Goal: Task Accomplishment & Management: Manage account settings

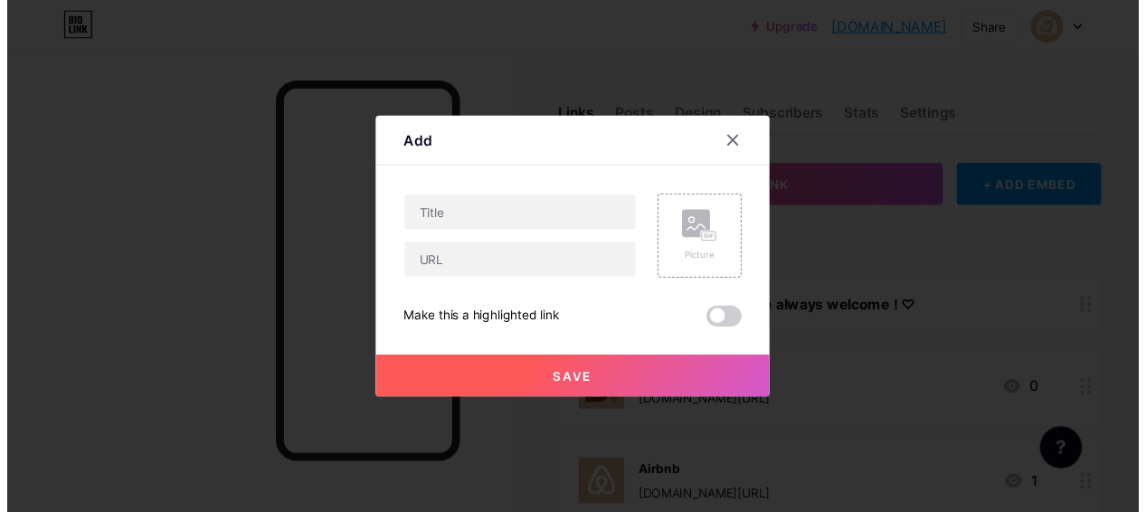
scroll to position [0, 38]
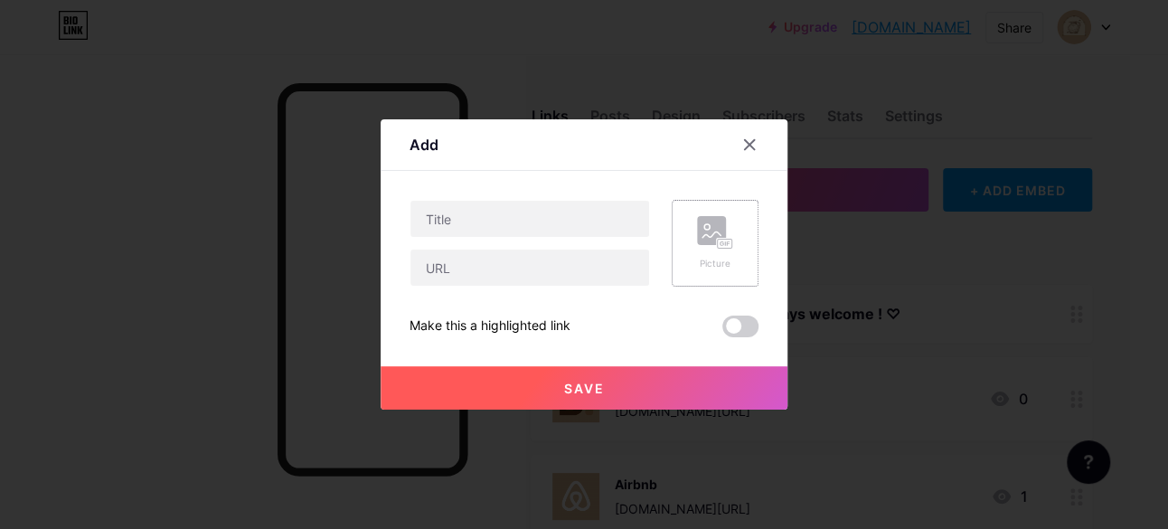
click at [729, 254] on div "Picture" at bounding box center [715, 243] width 36 height 54
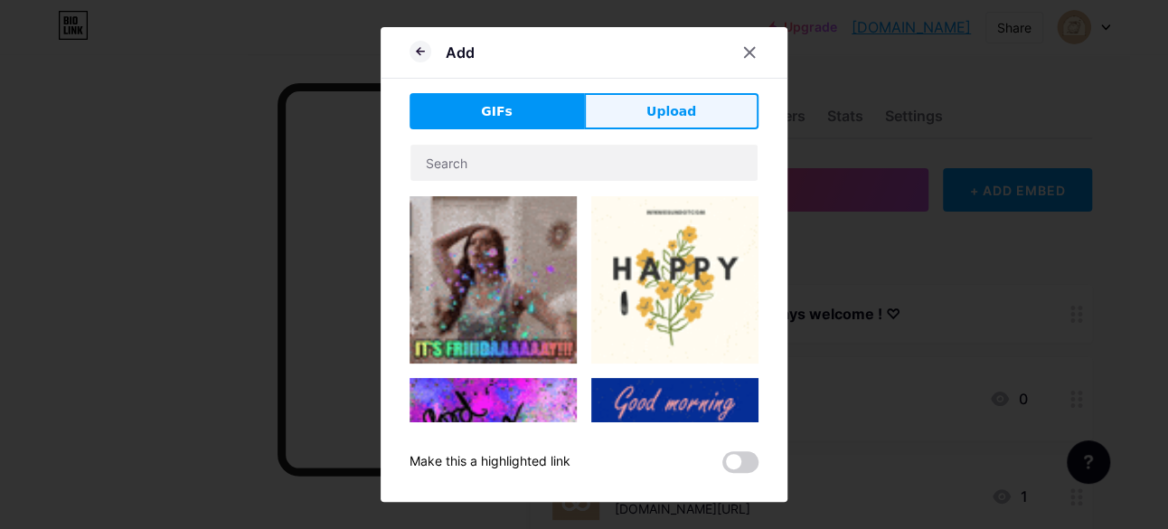
click at [628, 118] on button "Upload" at bounding box center [671, 111] width 175 height 36
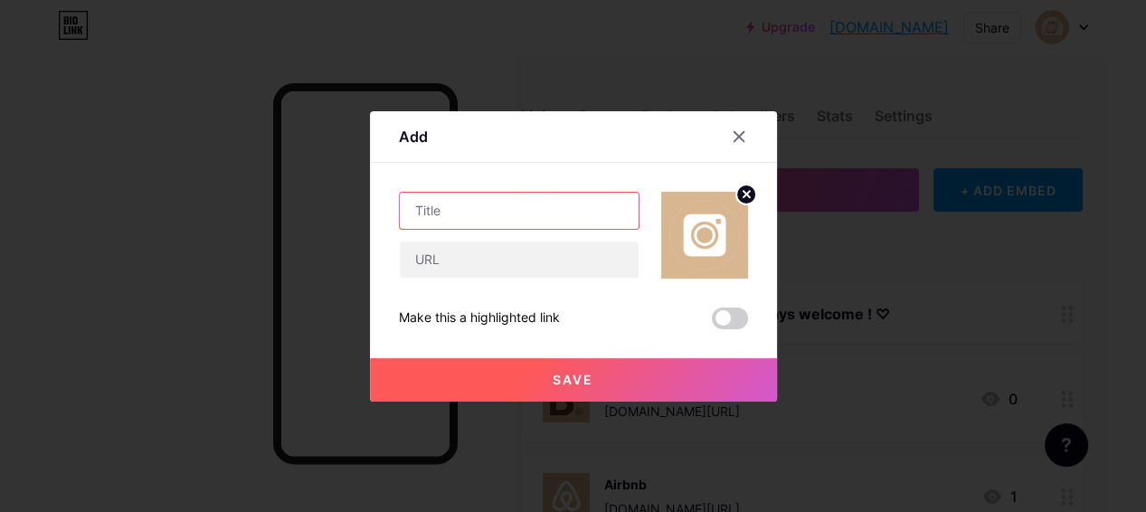
click at [447, 210] on input "text" at bounding box center [519, 211] width 239 height 36
type input "Instagram"
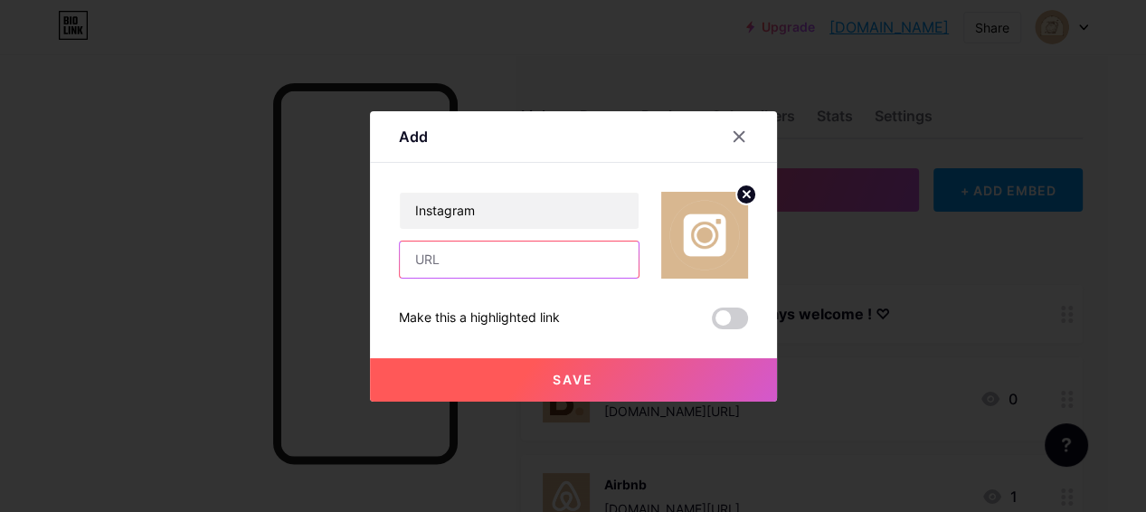
click at [453, 250] on input "text" at bounding box center [519, 259] width 239 height 36
paste input "[URL][DOMAIN_NAME]"
type input "[URL][DOMAIN_NAME]"
click at [600, 382] on button "Save" at bounding box center [573, 379] width 407 height 43
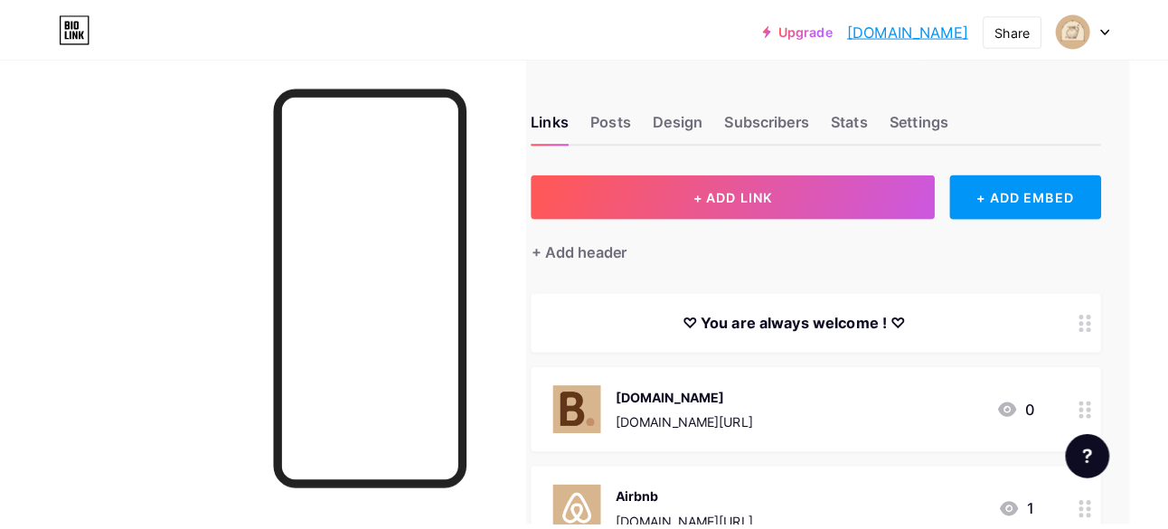
scroll to position [0, 38]
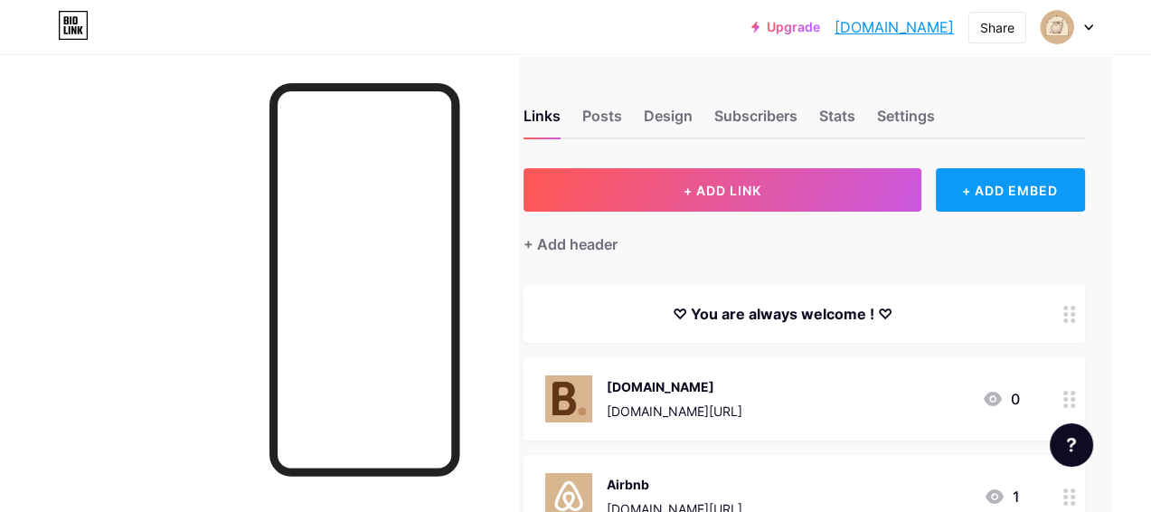
click at [1009, 196] on div "+ ADD EMBED" at bounding box center [1010, 189] width 149 height 43
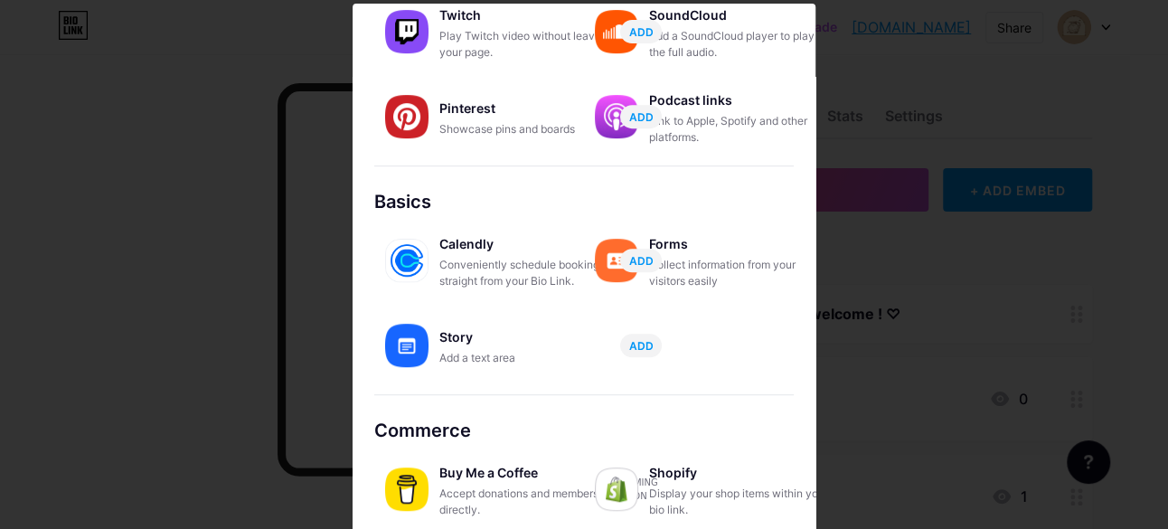
scroll to position [10, 0]
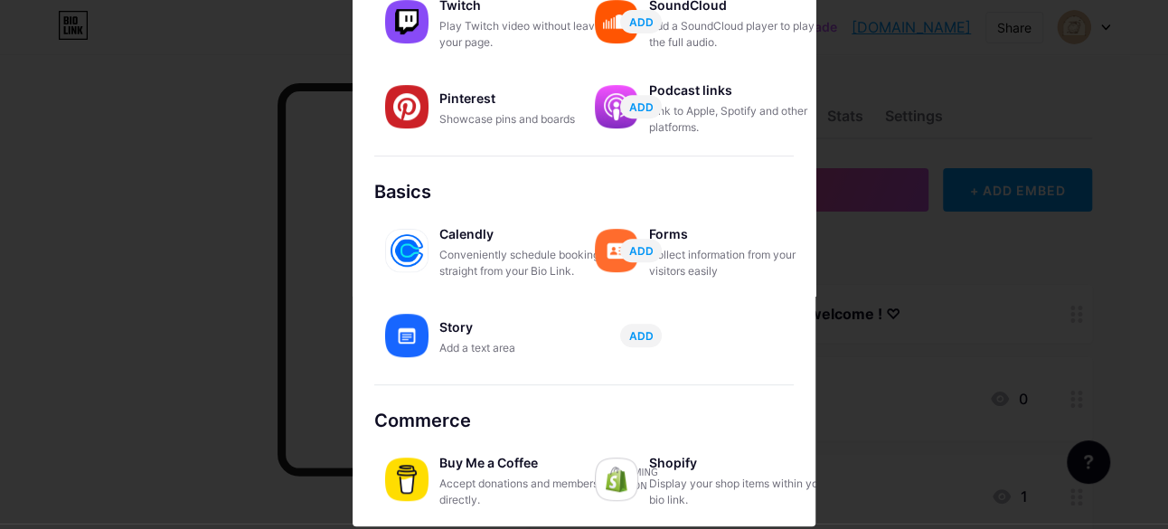
click at [407, 478] on img at bounding box center [406, 479] width 43 height 43
click at [468, 490] on div "Accept donations and memberships directly." at bounding box center [529, 492] width 181 height 33
click at [500, 463] on div "Buy Me a Coffee" at bounding box center [529, 462] width 181 height 25
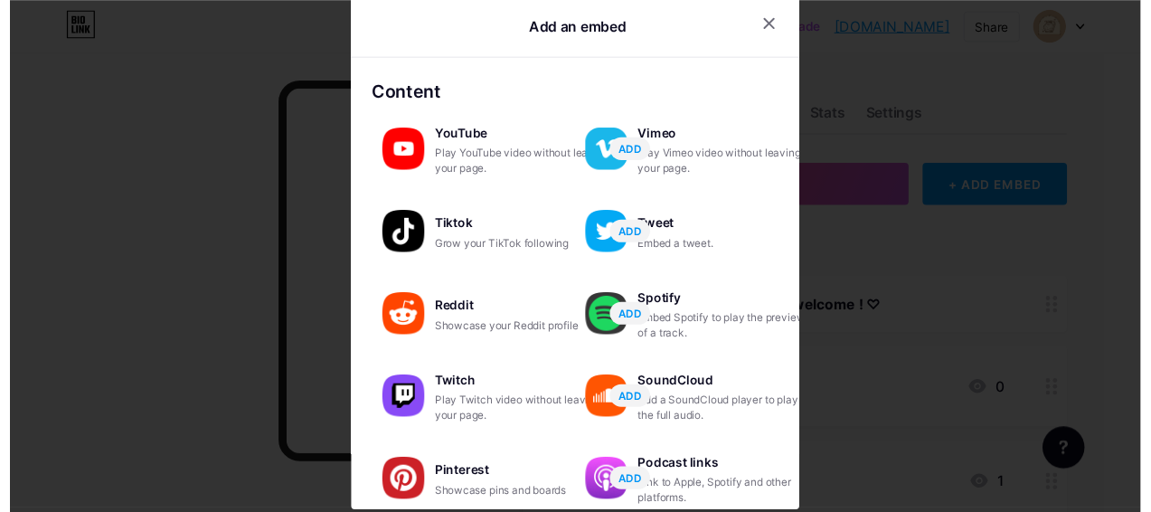
scroll to position [387, 0]
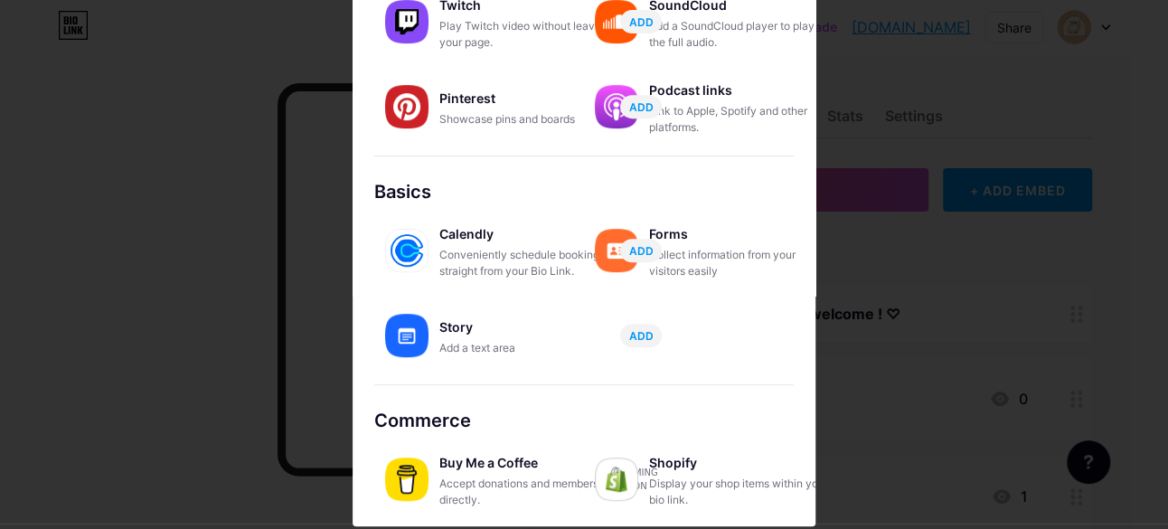
click at [185, 192] on div at bounding box center [584, 254] width 1168 height 529
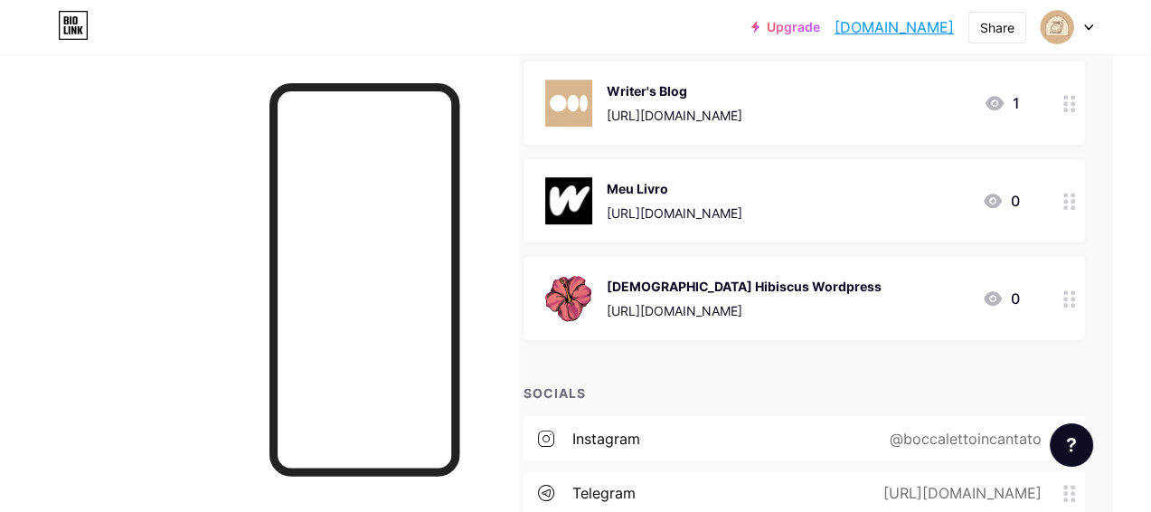
scroll to position [1243, 38]
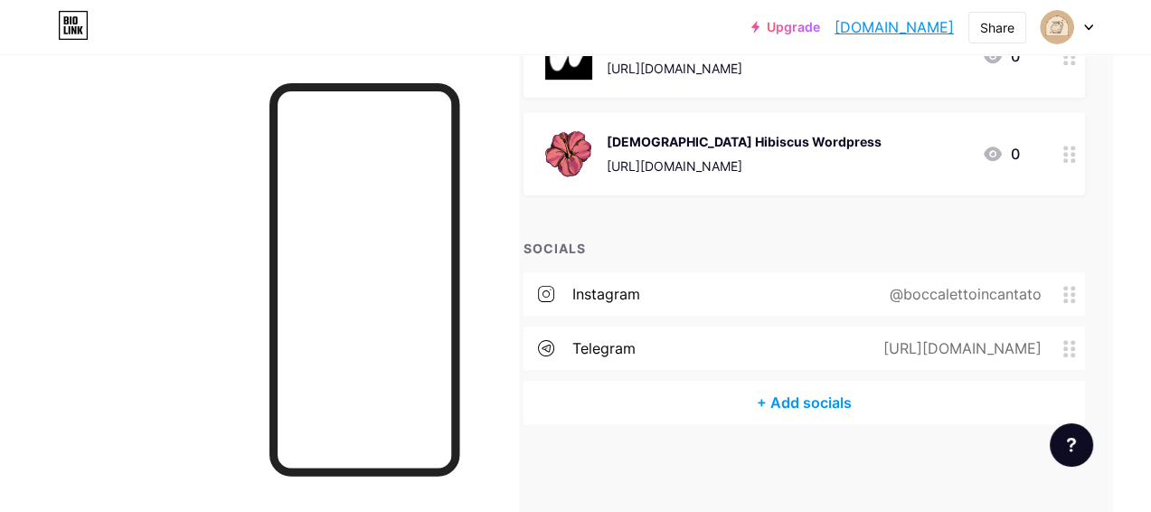
click at [823, 400] on div "+ Add socials" at bounding box center [805, 402] width 562 height 43
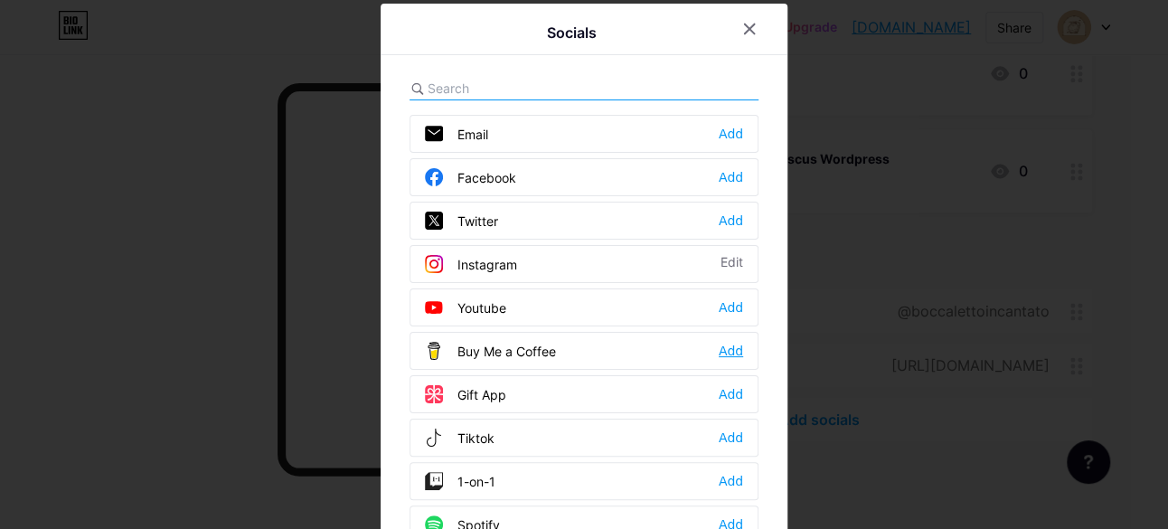
click at [721, 347] on div "Add" at bounding box center [731, 351] width 24 height 18
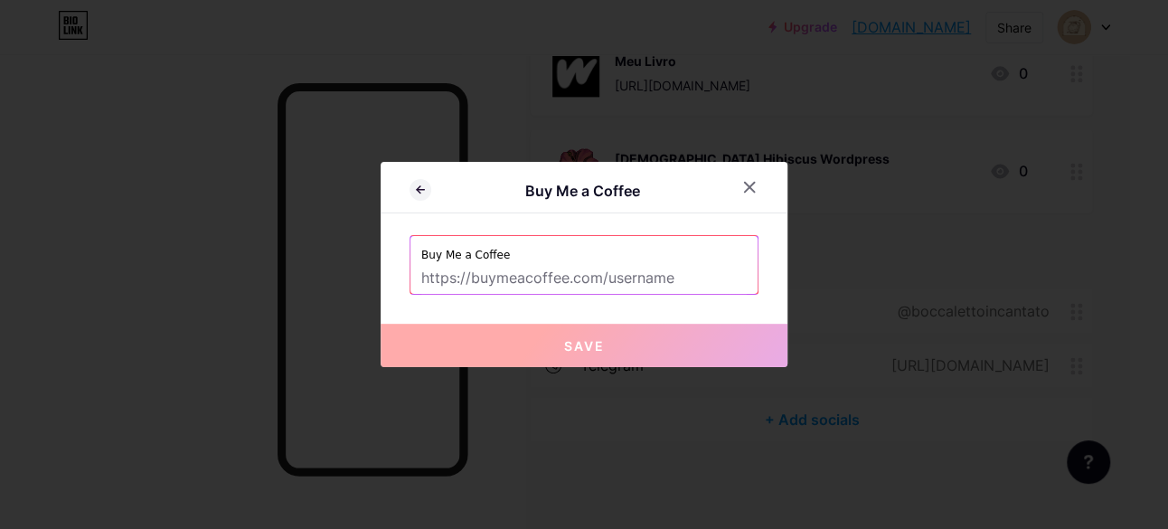
click at [496, 278] on input "text" at bounding box center [584, 278] width 326 height 31
paste input "[URL][DOMAIN_NAME]"
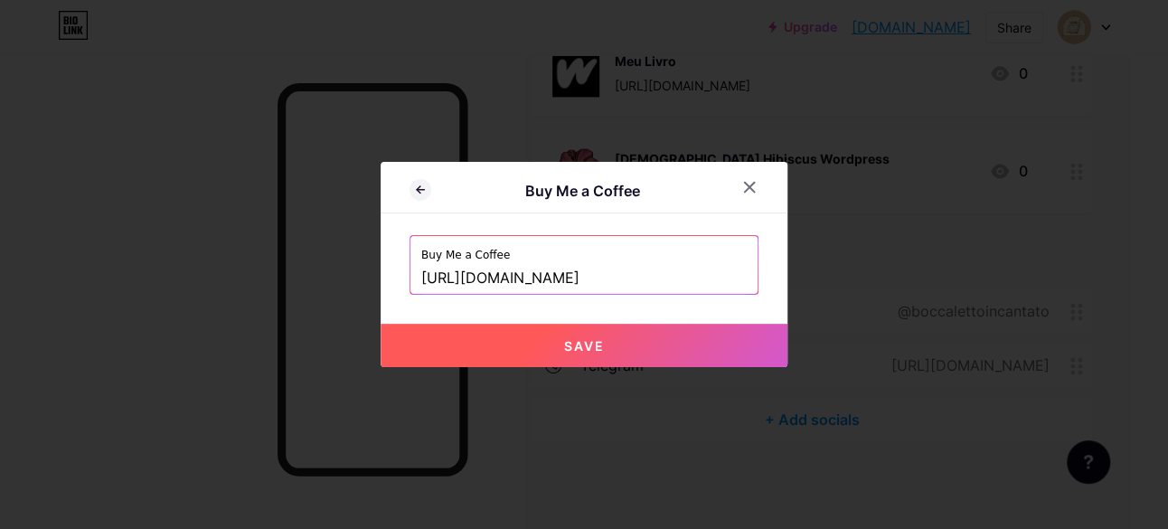
type input "[URL][DOMAIN_NAME]"
click at [472, 333] on button "Save" at bounding box center [584, 345] width 407 height 43
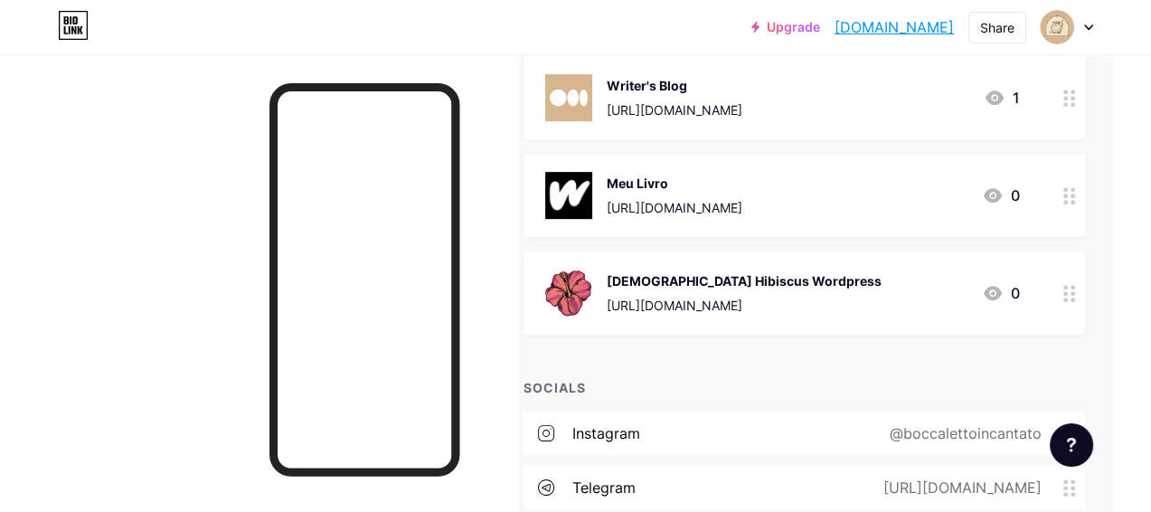
scroll to position [1298, 38]
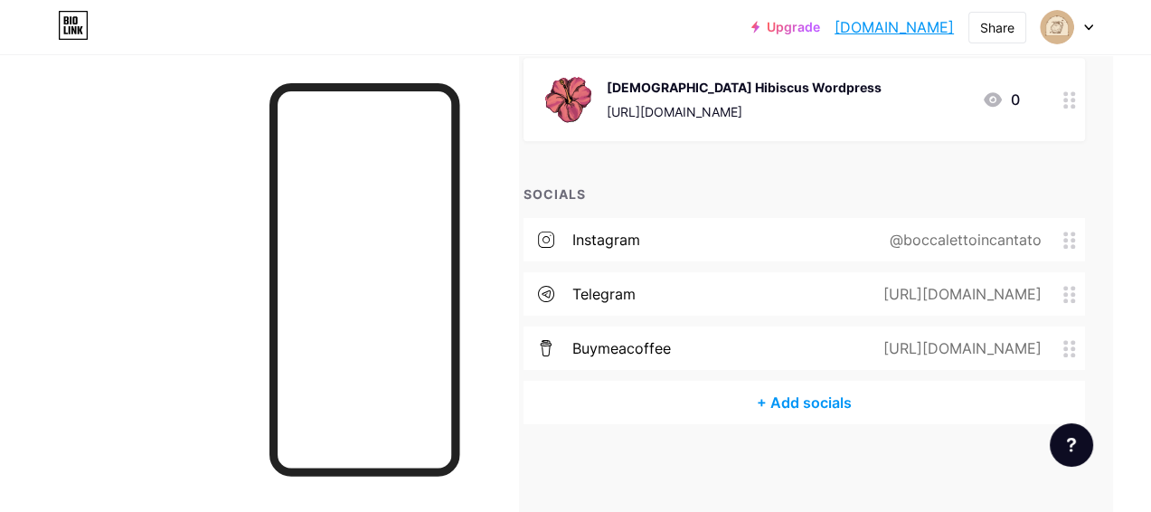
click at [830, 400] on div "+ Add socials" at bounding box center [805, 402] width 562 height 43
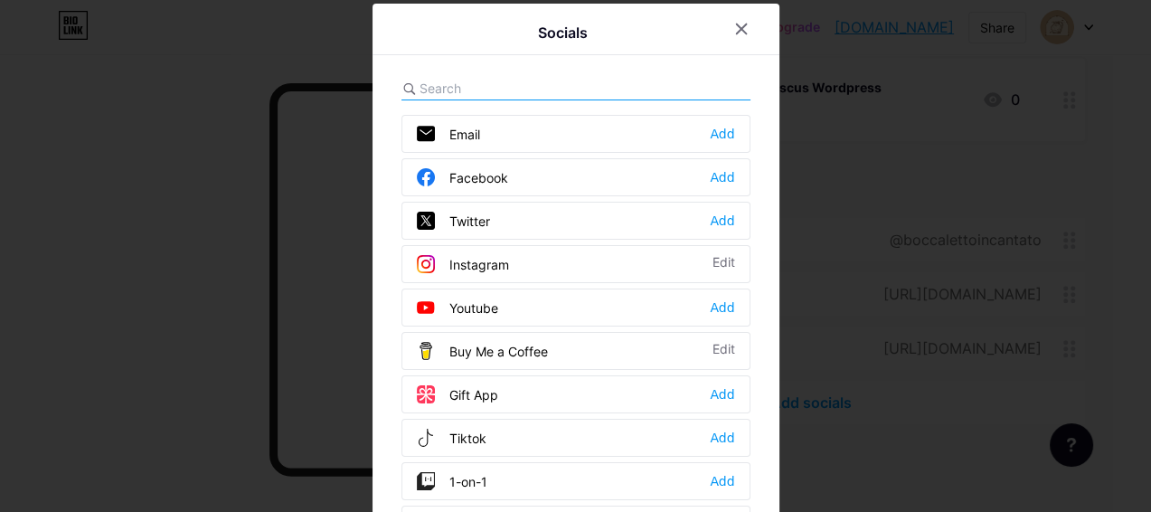
scroll to position [1280, 38]
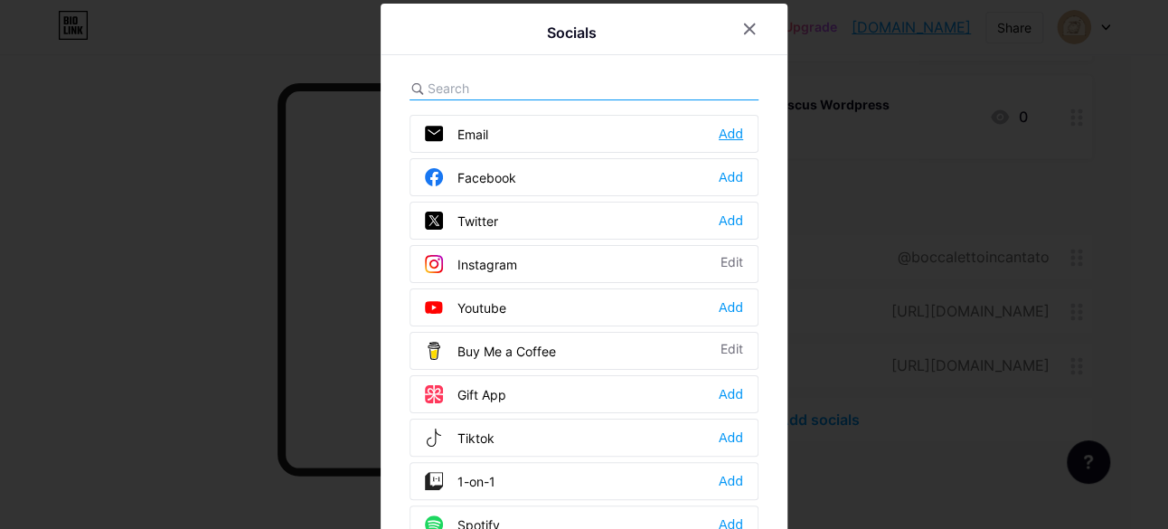
click at [726, 125] on div "Add" at bounding box center [731, 134] width 24 height 18
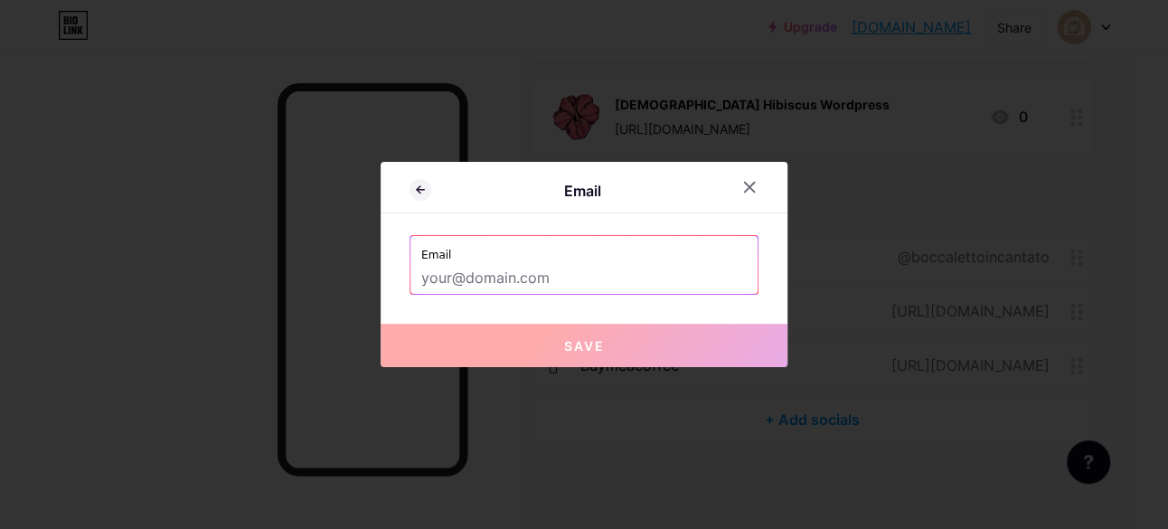
click at [520, 269] on input "text" at bounding box center [584, 278] width 326 height 31
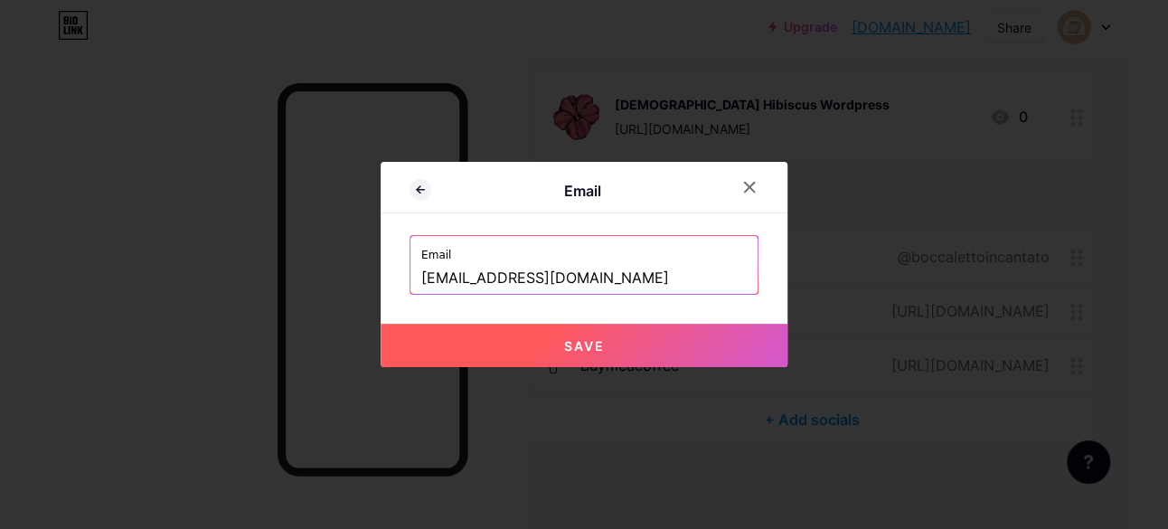
click at [605, 335] on button "Save" at bounding box center [584, 345] width 407 height 43
type input "mailto:[EMAIL_ADDRESS][DOMAIN_NAME]"
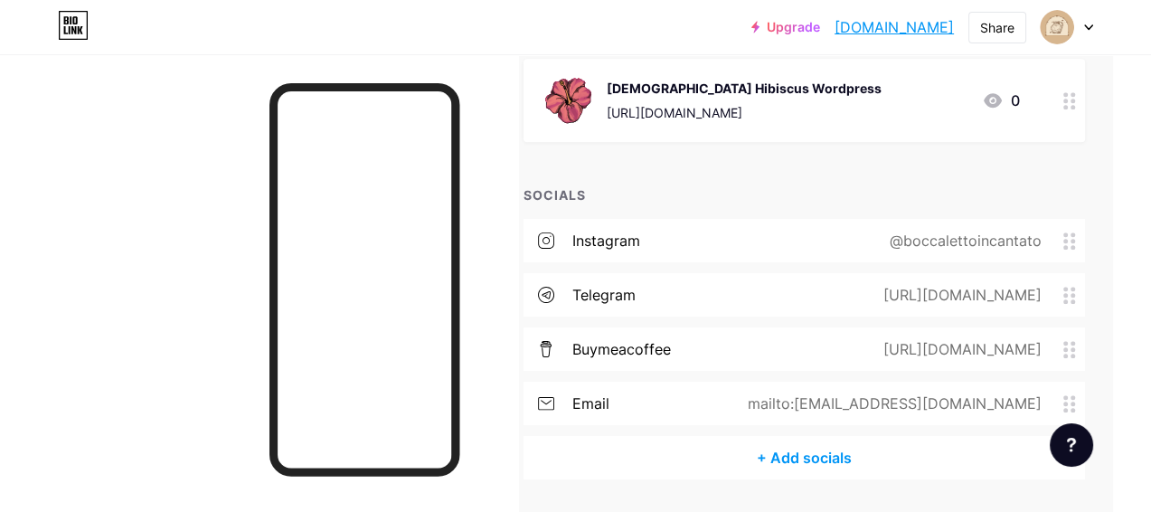
scroll to position [1352, 38]
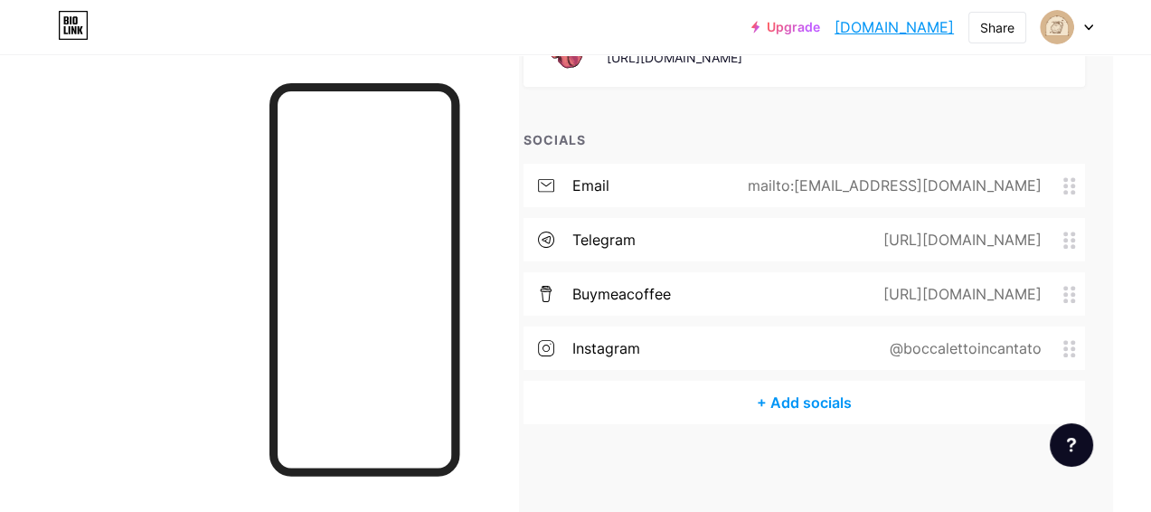
click at [832, 396] on div "+ Add socials" at bounding box center [805, 402] width 562 height 43
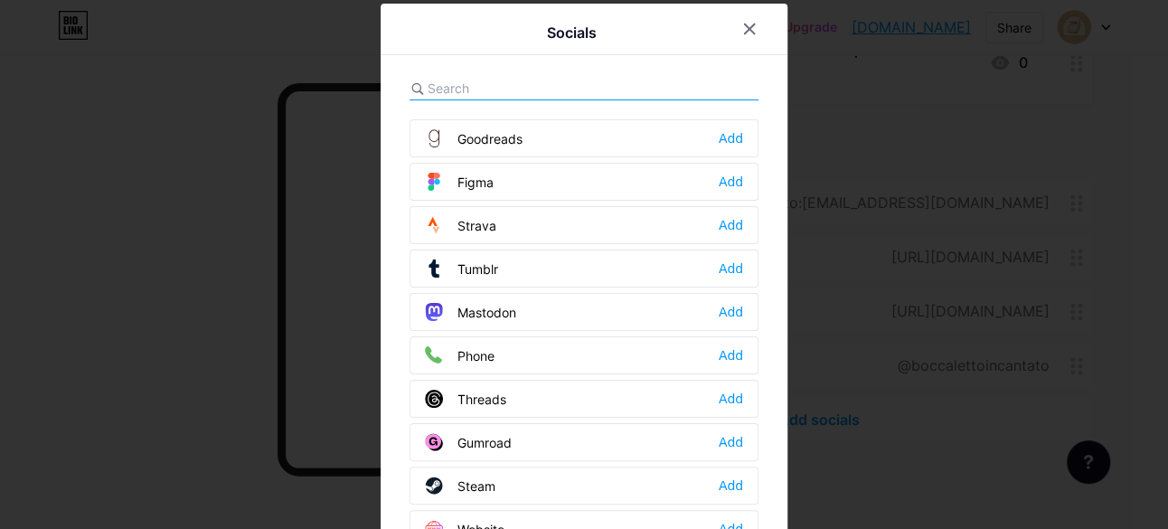
scroll to position [810, 0]
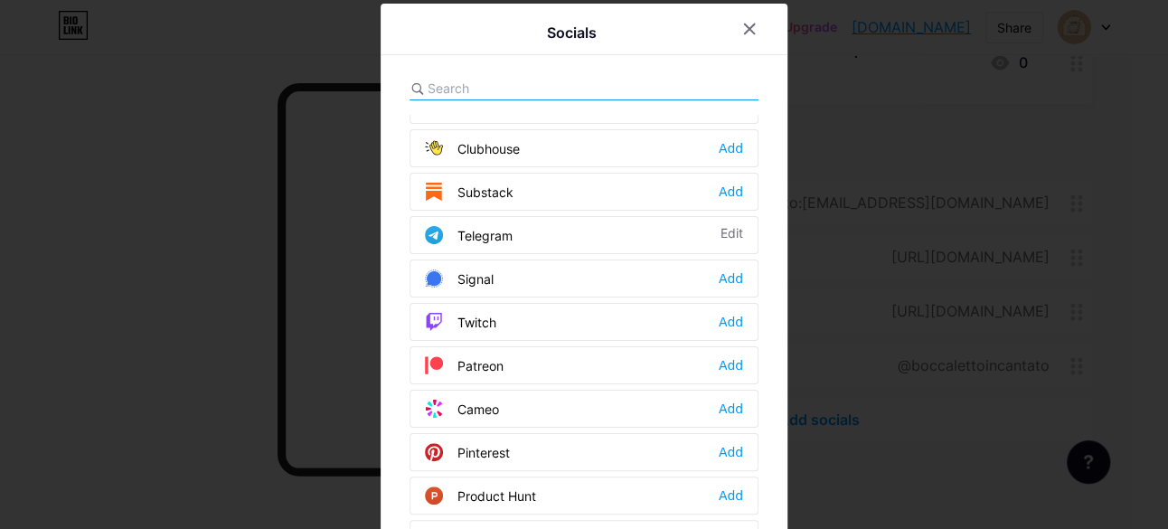
click at [488, 81] on input "text" at bounding box center [528, 88] width 200 height 19
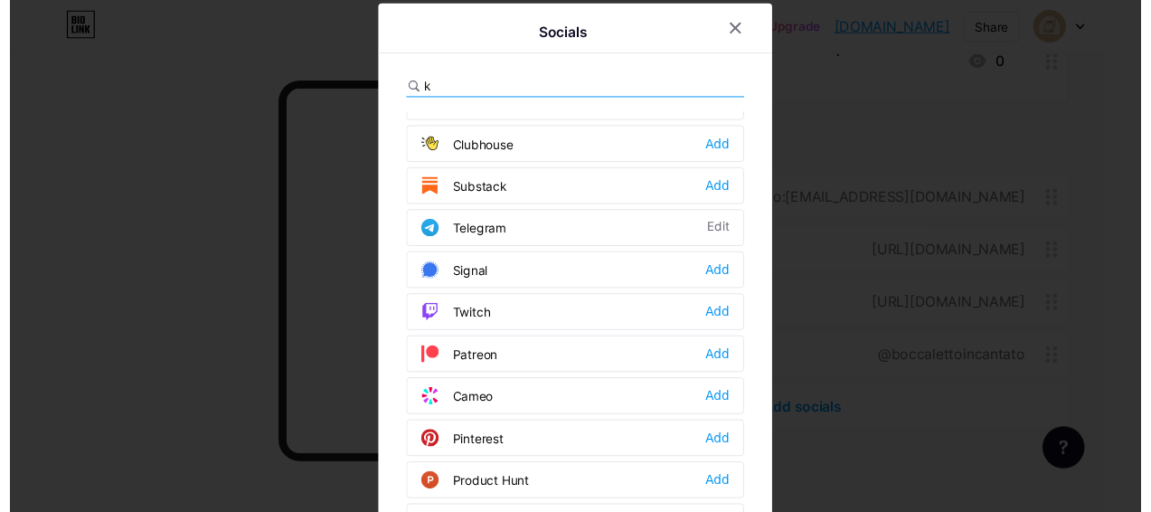
scroll to position [0, 0]
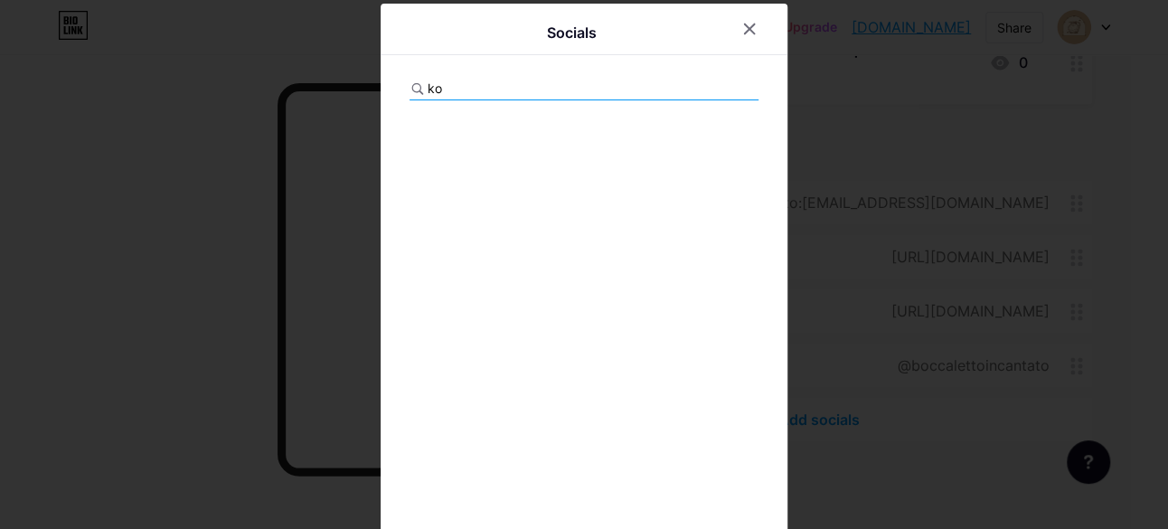
drag, startPoint x: 438, startPoint y: 83, endPoint x: 396, endPoint y: 85, distance: 41.6
click at [396, 85] on div "Socials ko" at bounding box center [584, 300] width 407 height 592
type input "ko"
click at [742, 29] on icon at bounding box center [749, 29] width 14 height 14
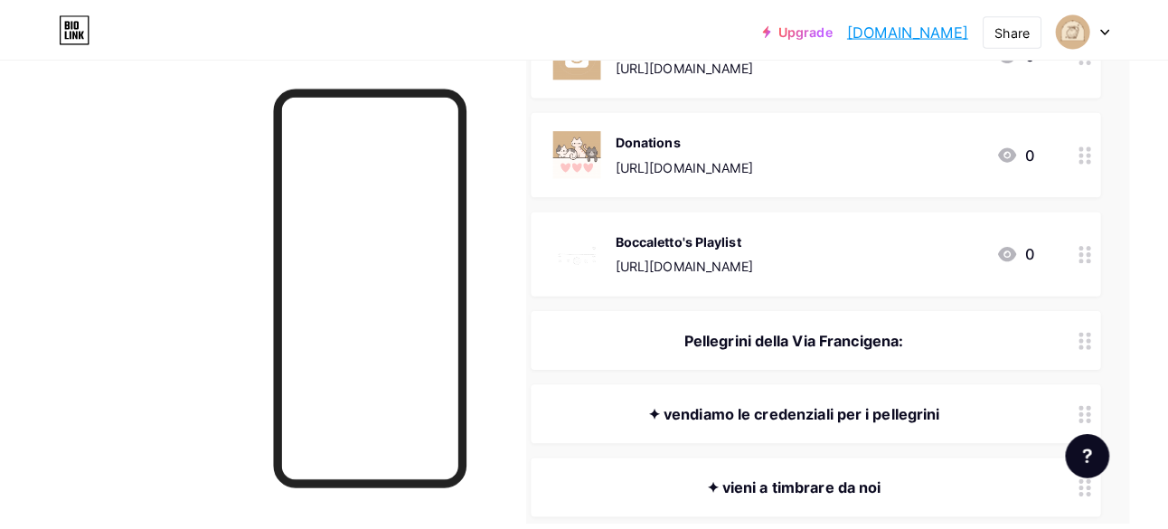
scroll to position [430, 38]
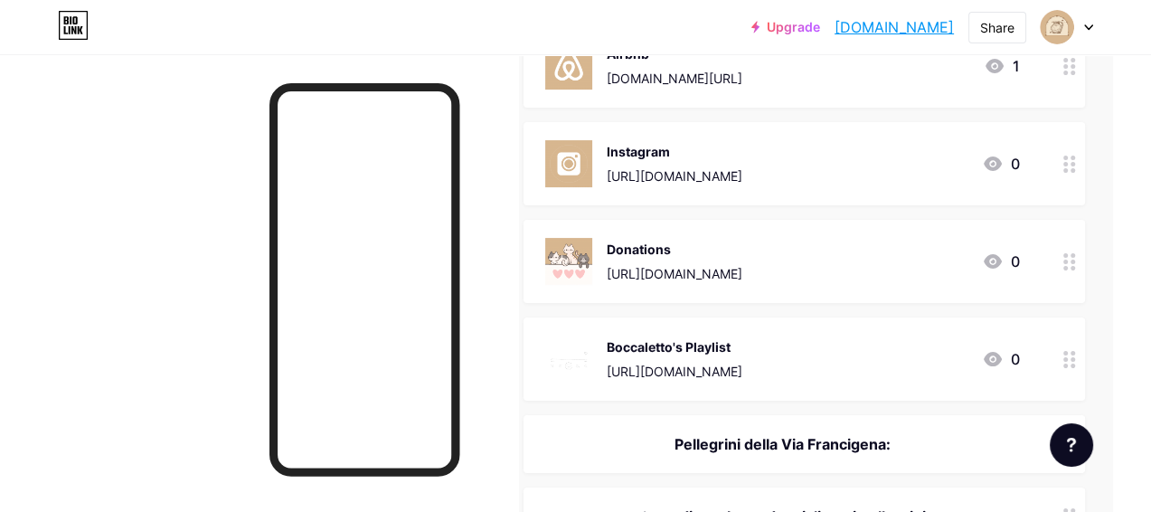
click at [742, 267] on div "[URL][DOMAIN_NAME]" at bounding box center [675, 273] width 136 height 19
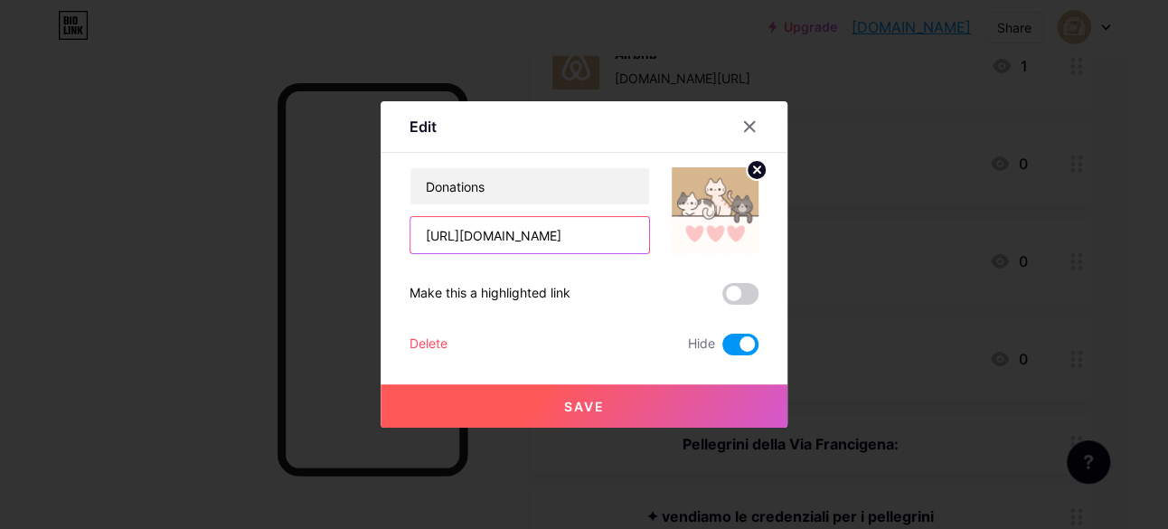
click at [562, 239] on input "[URL][DOMAIN_NAME]" at bounding box center [530, 235] width 239 height 36
paste input "ko-fi"
type input "[URL][DOMAIN_NAME]"
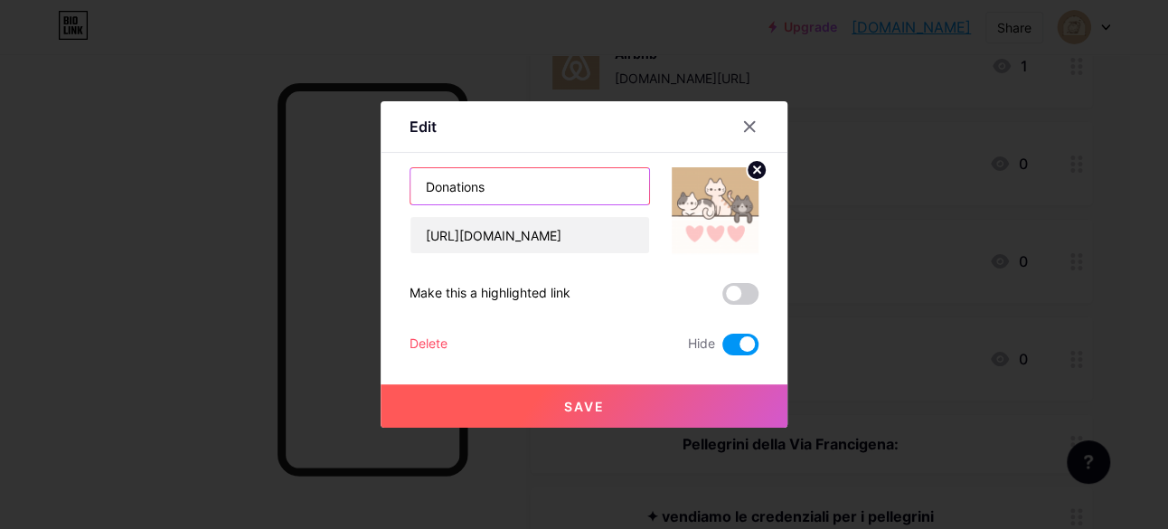
drag, startPoint x: 503, startPoint y: 194, endPoint x: 392, endPoint y: 176, distance: 111.8
click at [392, 176] on div "Edit Content YouTube Play YouTube video without leaving your page. ADD Vimeo Pl…" at bounding box center [584, 264] width 407 height 326
type input "Ko-Fi"
click at [539, 398] on button "Save" at bounding box center [584, 405] width 407 height 43
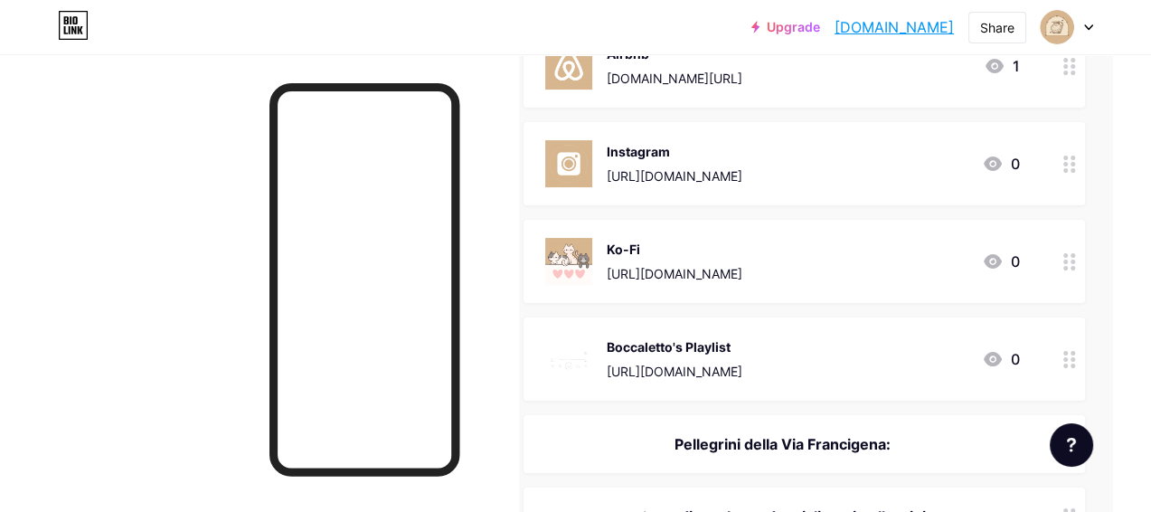
click at [818, 251] on div "Ko-Fi [URL][DOMAIN_NAME] 0" at bounding box center [782, 261] width 475 height 47
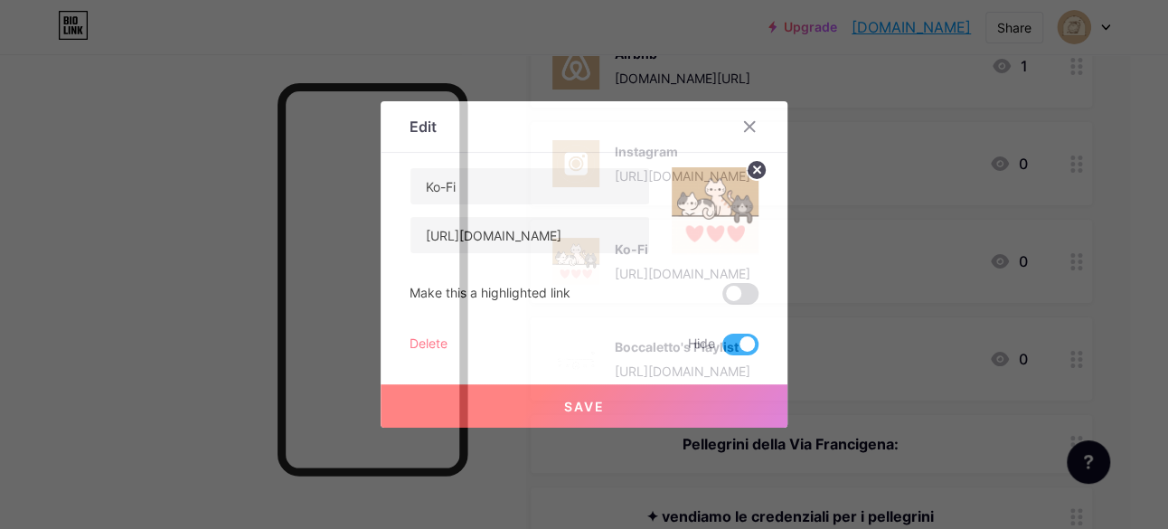
click at [751, 170] on circle at bounding box center [757, 170] width 20 height 20
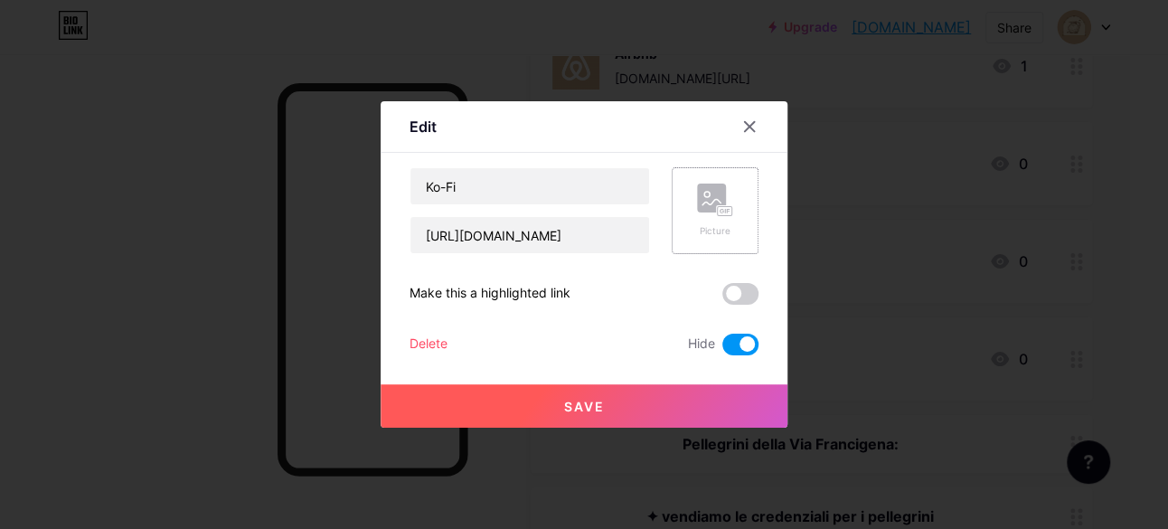
click at [713, 205] on rect at bounding box center [711, 198] width 29 height 29
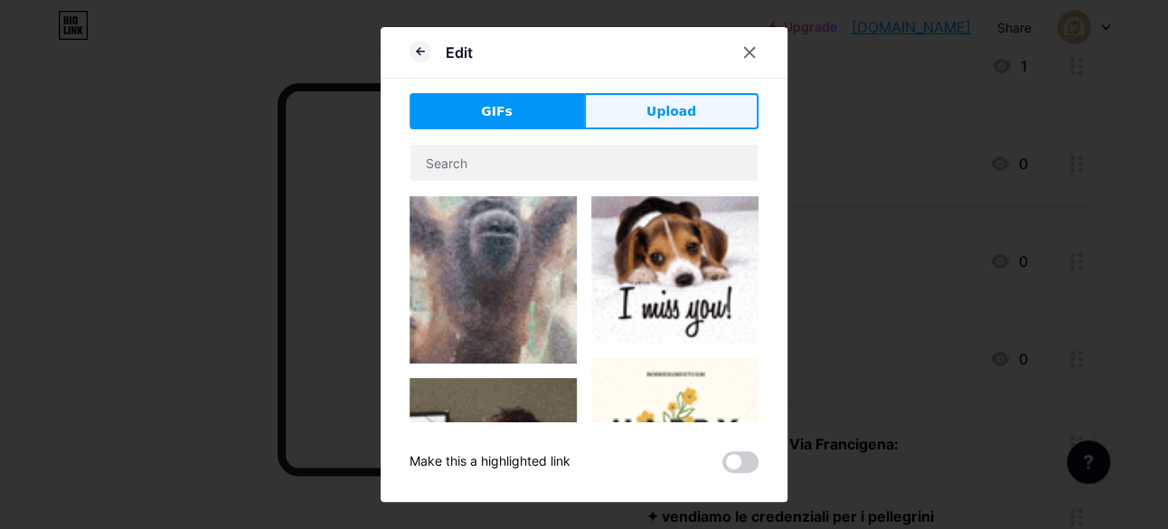
click at [668, 115] on span "Upload" at bounding box center [672, 111] width 50 height 19
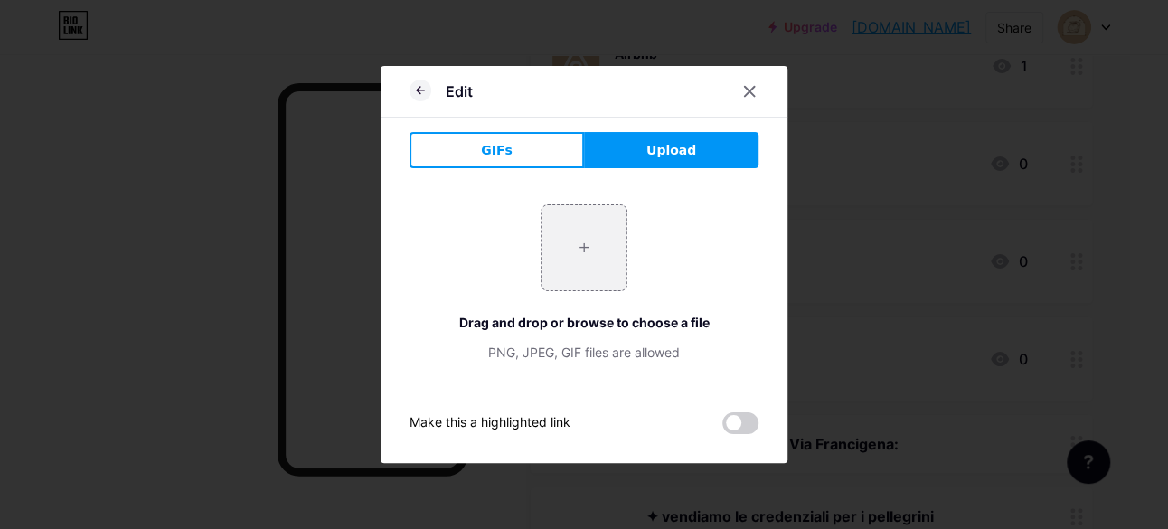
click at [707, 155] on button "Upload" at bounding box center [671, 150] width 175 height 36
click at [596, 244] on input "file" at bounding box center [584, 247] width 85 height 85
type input "C:\fakepath\support_me_on_kofi_badge_beige.png"
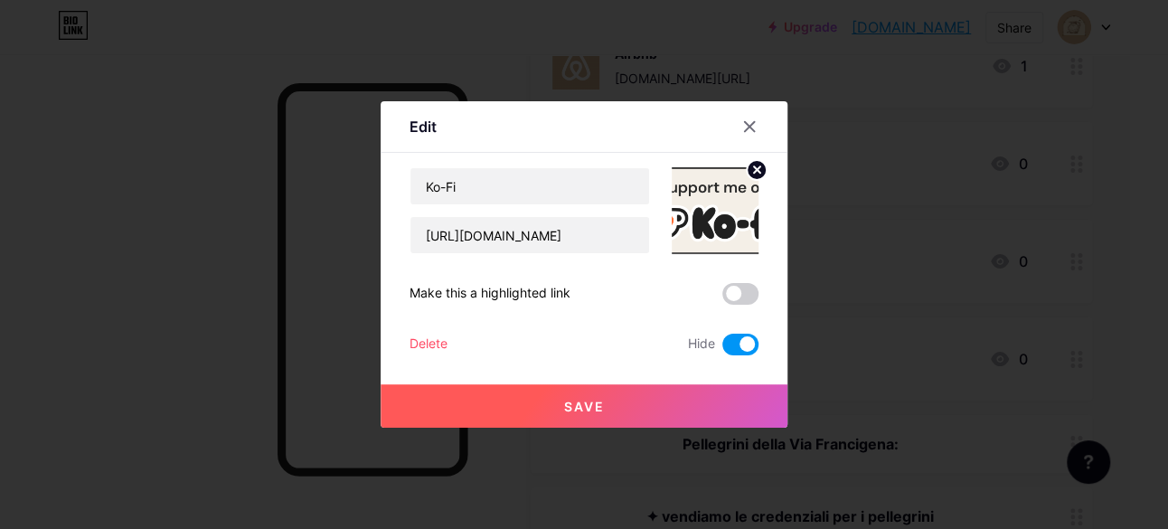
click at [751, 174] on circle at bounding box center [757, 170] width 20 height 20
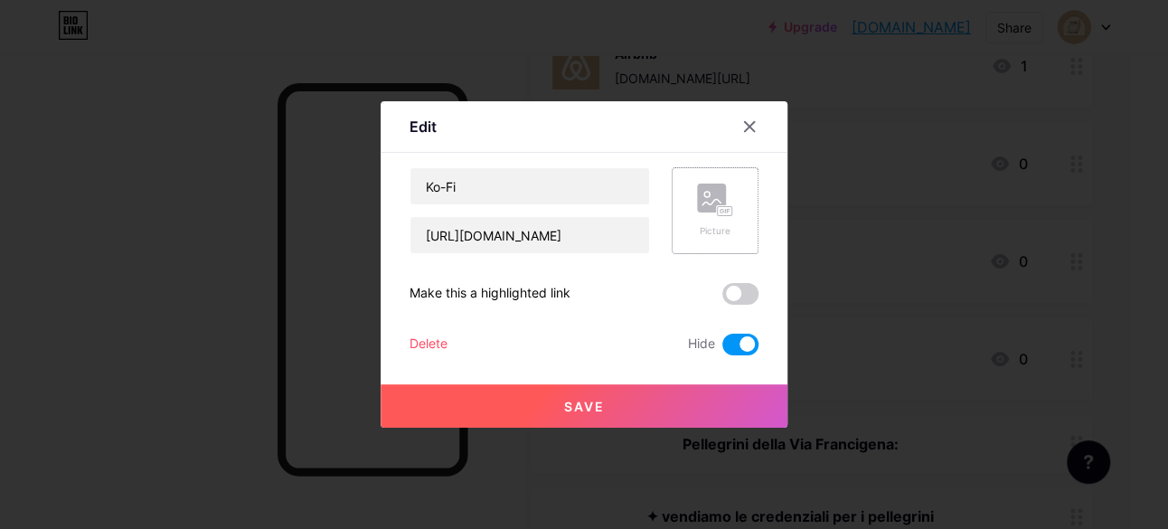
click at [709, 200] on rect at bounding box center [711, 198] width 29 height 29
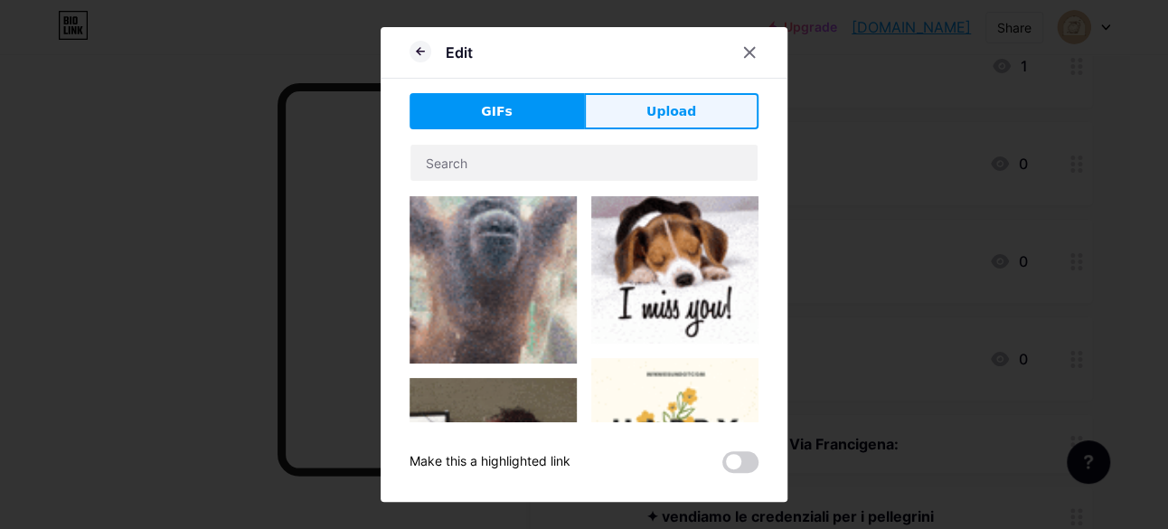
click at [647, 93] on button "Upload" at bounding box center [671, 111] width 175 height 36
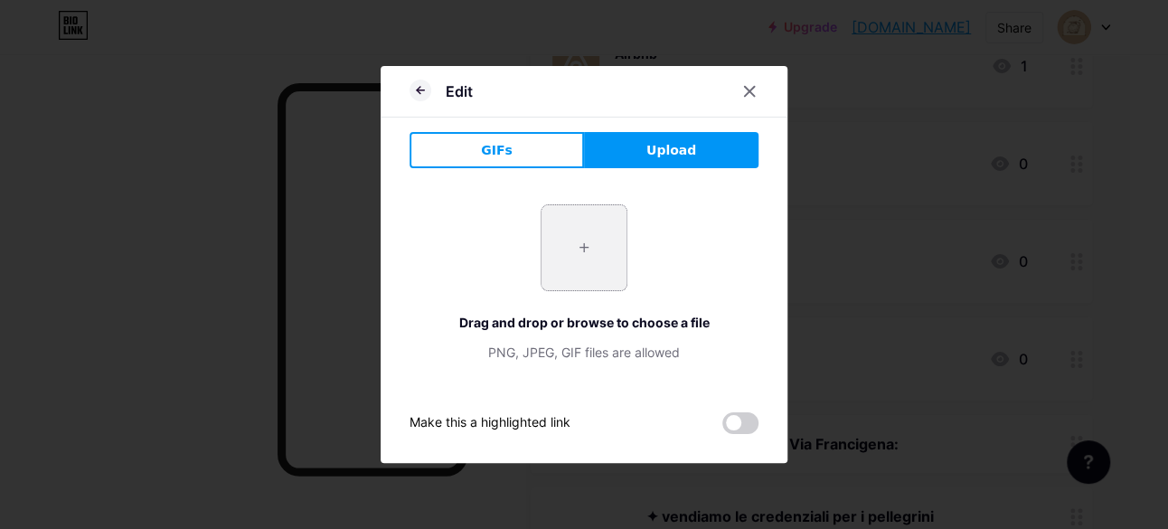
click at [597, 226] on input "file" at bounding box center [584, 247] width 85 height 85
type input "C:\fakepath\kofi_symbol.png"
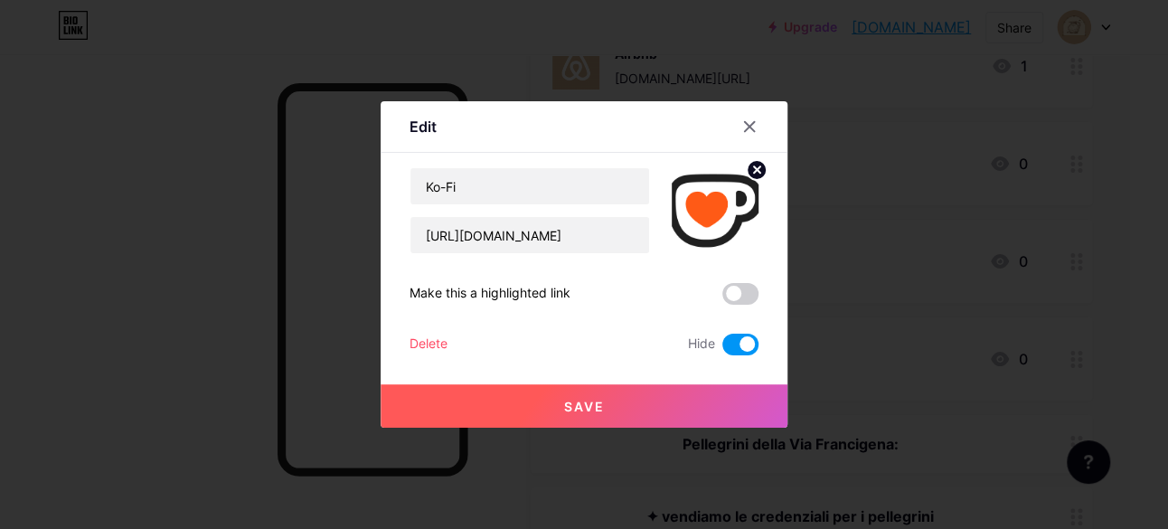
click at [751, 164] on circle at bounding box center [757, 170] width 20 height 20
click at [704, 196] on circle at bounding box center [706, 194] width 5 height 5
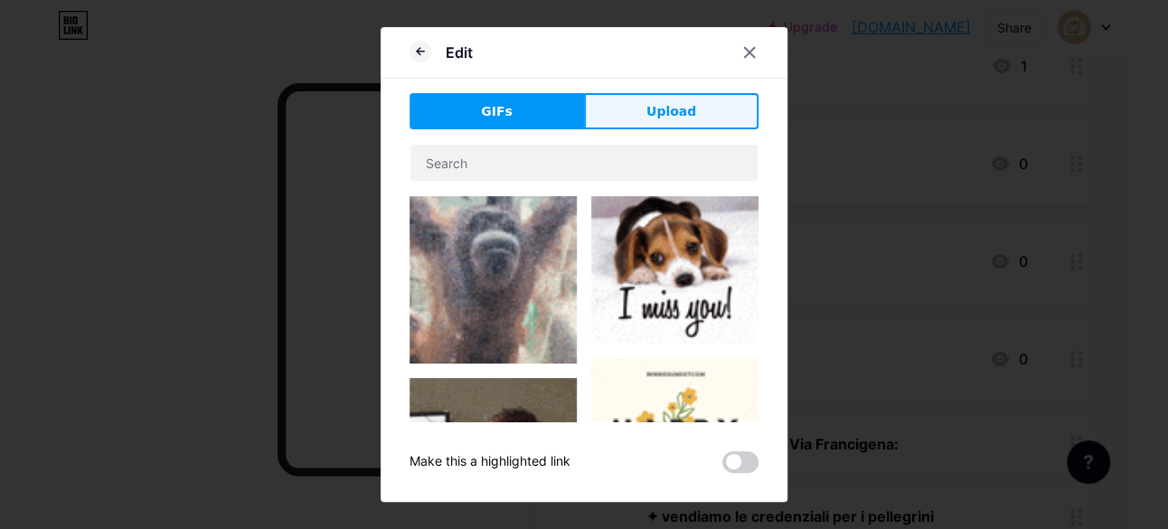
click at [648, 115] on button "Upload" at bounding box center [671, 111] width 175 height 36
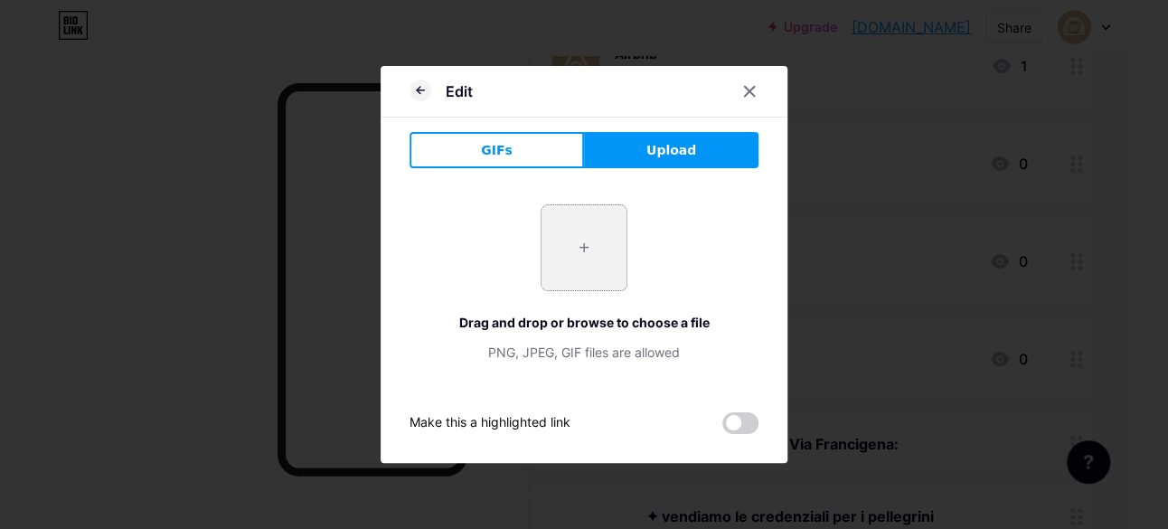
click at [591, 245] on input "file" at bounding box center [584, 247] width 85 height 85
type input "C:\fakepath\kofi_symbol.svg"
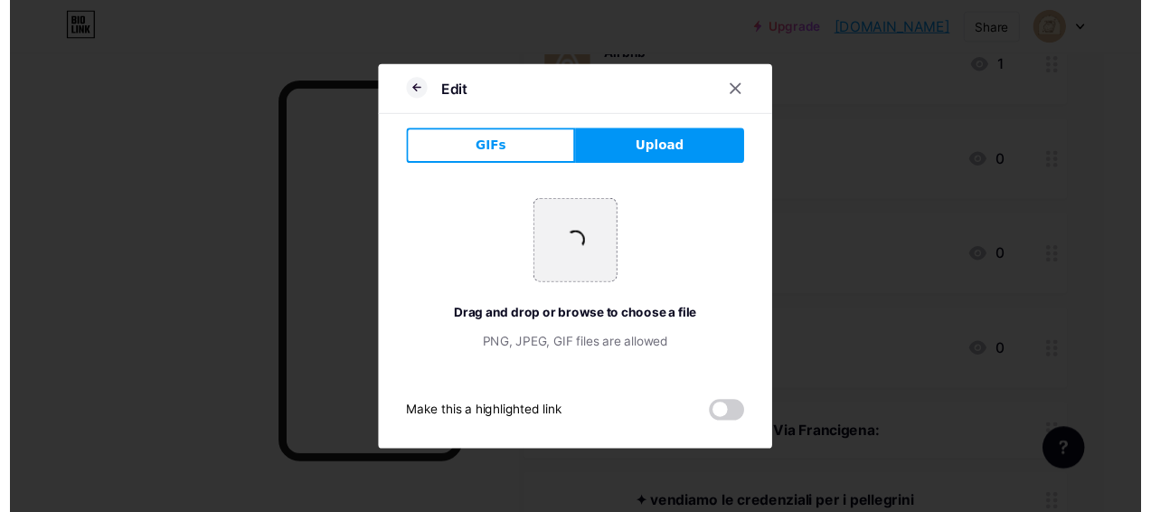
scroll to position [430, 0]
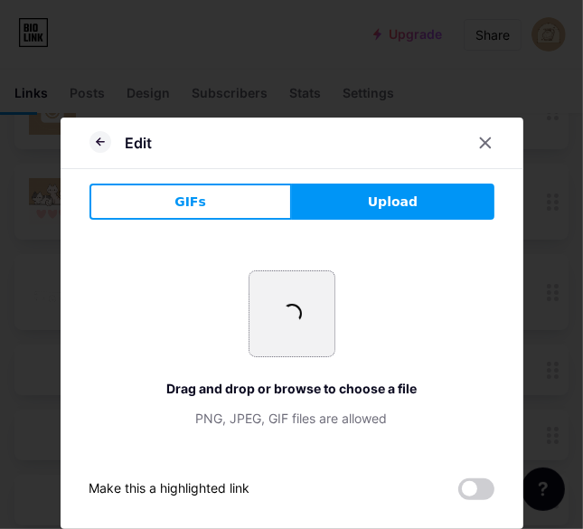
click at [295, 299] on input "file" at bounding box center [292, 313] width 85 height 85
click at [486, 140] on icon at bounding box center [485, 143] width 14 height 14
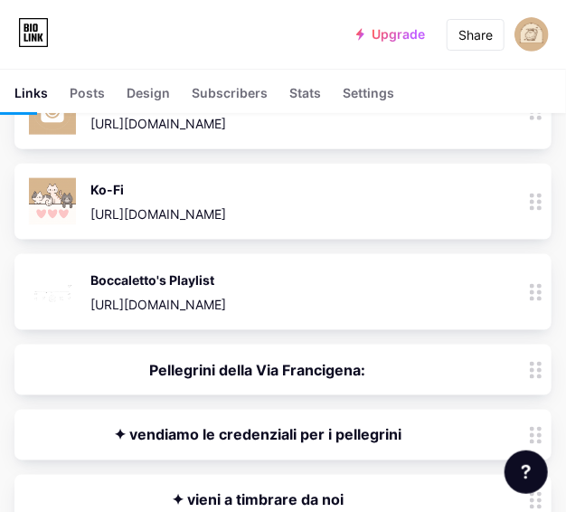
click at [378, 195] on div "Ko-Fi [URL][DOMAIN_NAME] 0" at bounding box center [258, 201] width 458 height 47
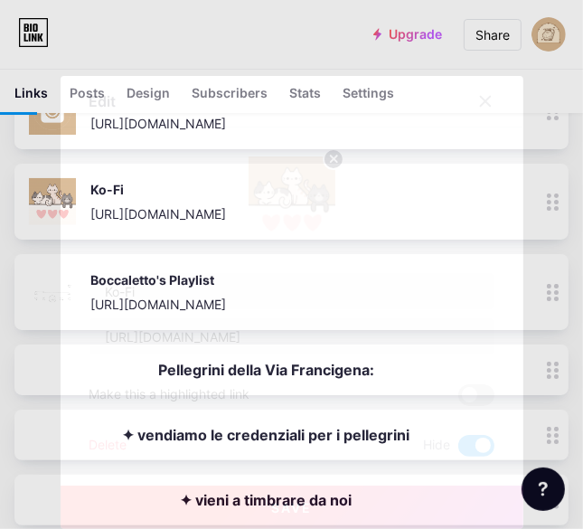
click at [331, 157] on icon at bounding box center [333, 159] width 6 height 6
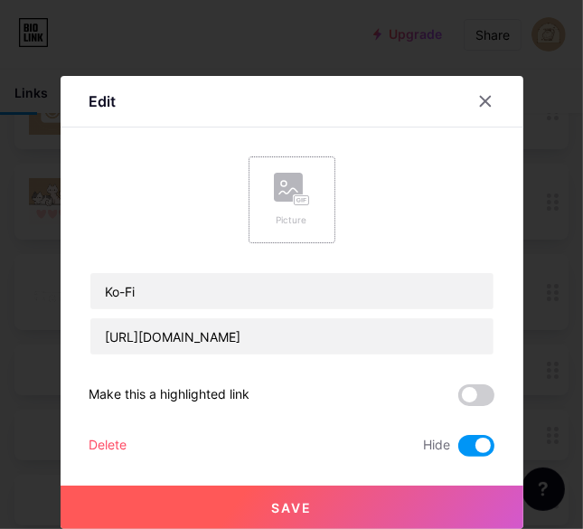
click at [289, 189] on rect at bounding box center [288, 187] width 29 height 29
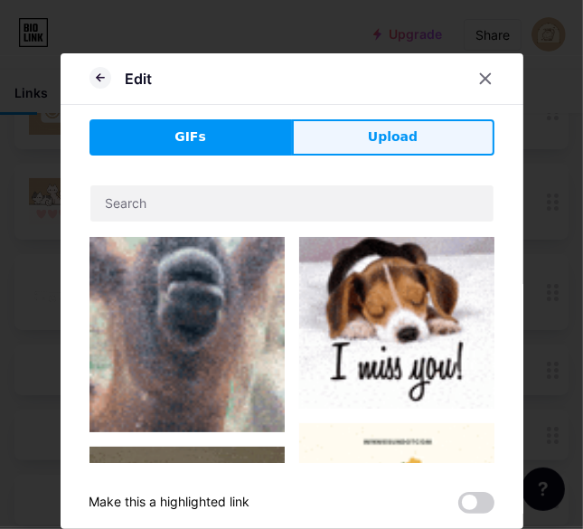
click at [342, 139] on button "Upload" at bounding box center [393, 137] width 203 height 36
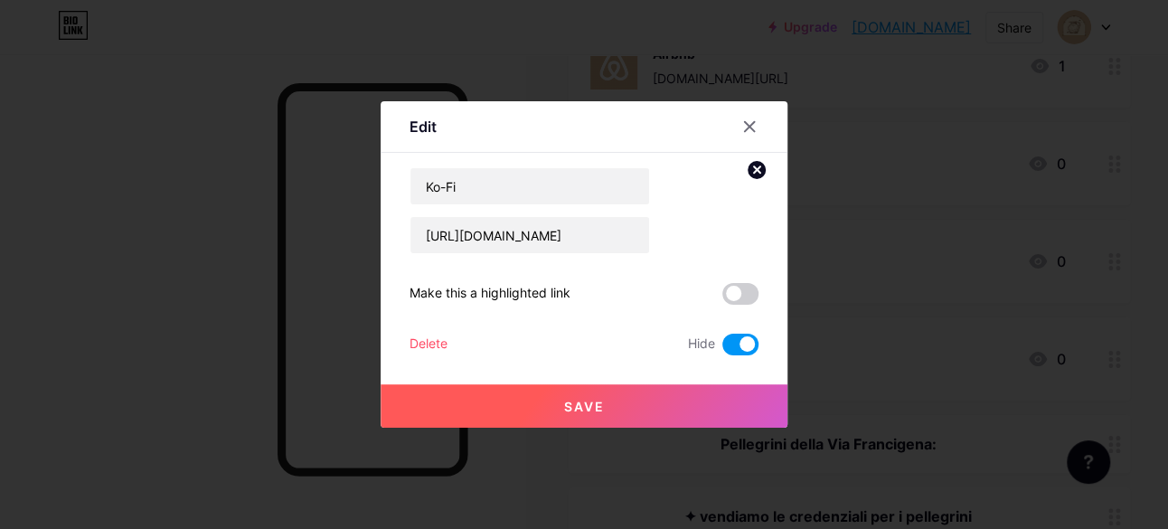
click at [727, 198] on img at bounding box center [715, 210] width 87 height 87
click at [668, 392] on button "Save" at bounding box center [584, 405] width 407 height 43
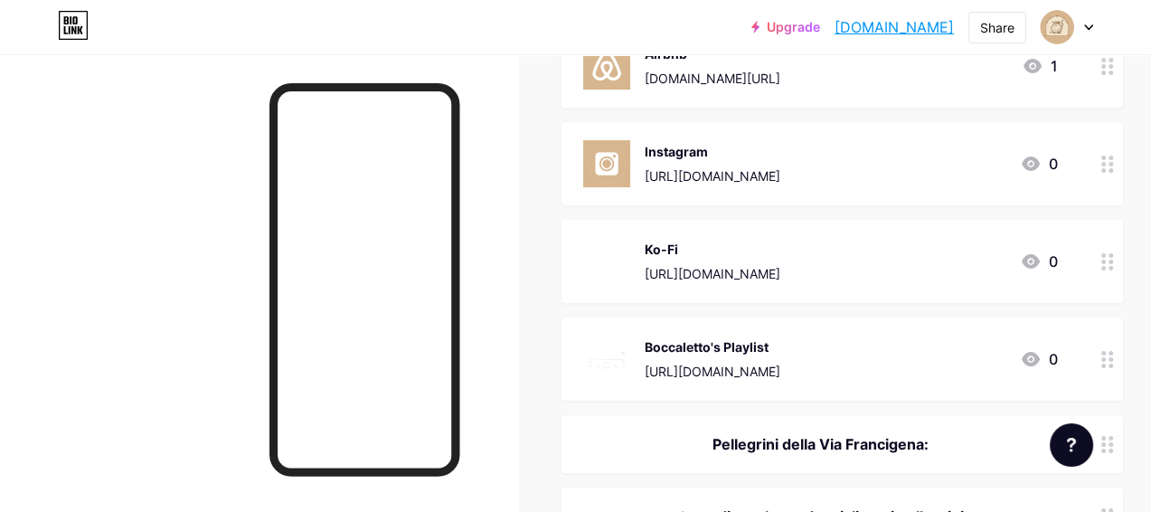
click at [915, 247] on div "Ko-Fi [URL][DOMAIN_NAME] 0" at bounding box center [820, 261] width 475 height 47
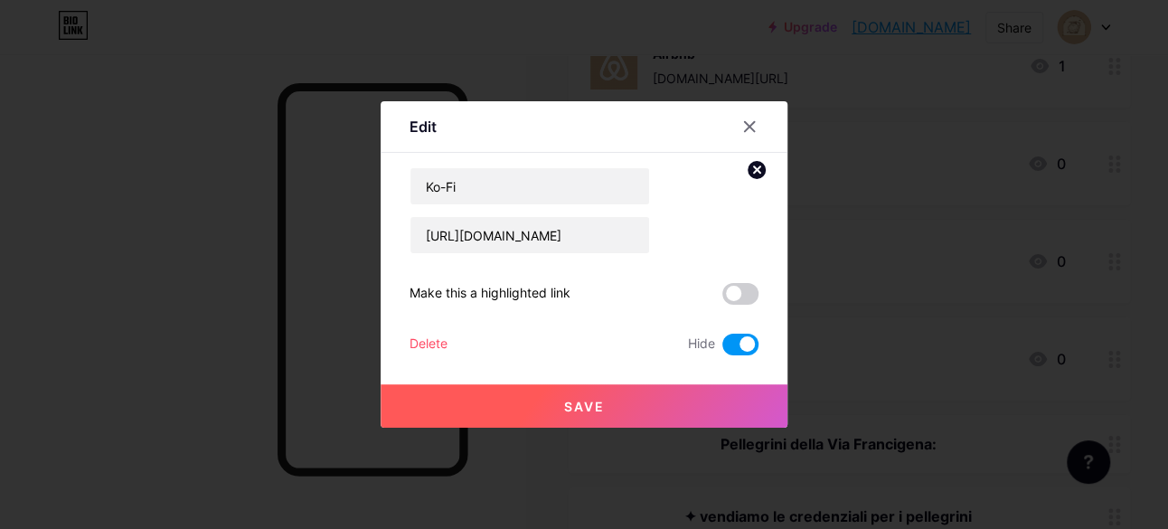
drag, startPoint x: 759, startPoint y: 171, endPoint x: 756, endPoint y: 182, distance: 11.2
click at [759, 170] on icon at bounding box center [757, 170] width 22 height 22
